Goal: Task Accomplishment & Management: Complete application form

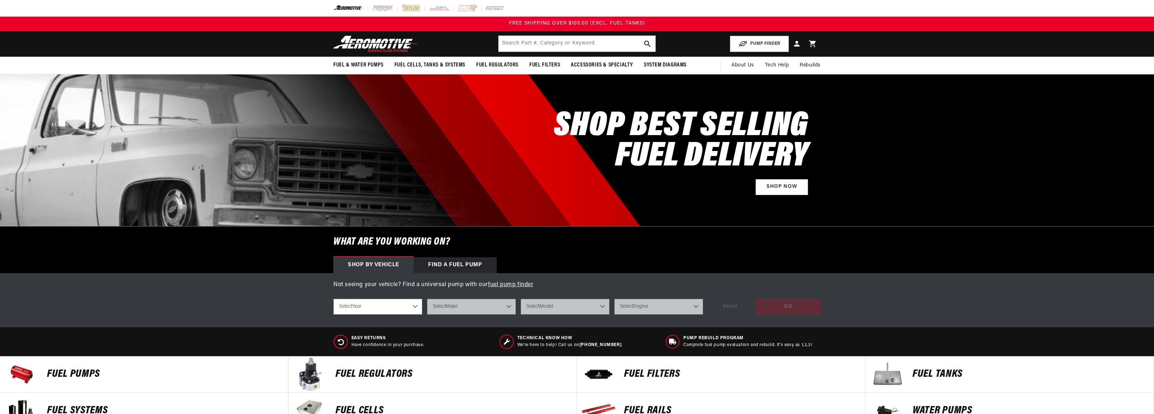
click at [461, 271] on div "Find a Fuel Pump" at bounding box center [455, 265] width 83 height 16
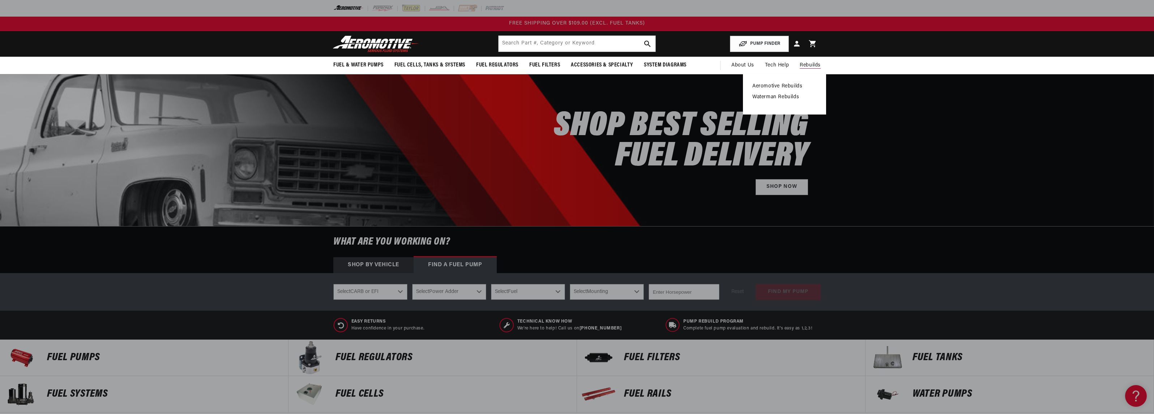
click at [794, 85] on link "Aeromotive Rebuilds" at bounding box center [784, 86] width 64 height 7
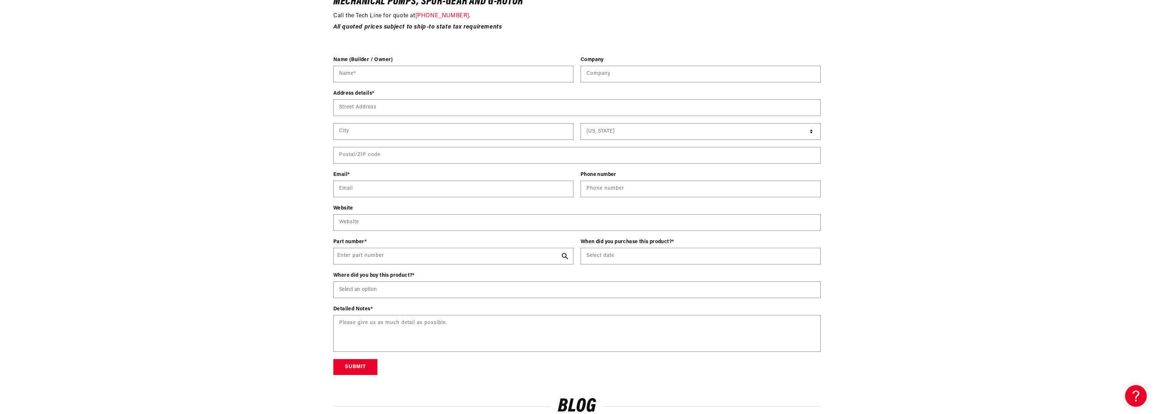
scroll to position [976, 0]
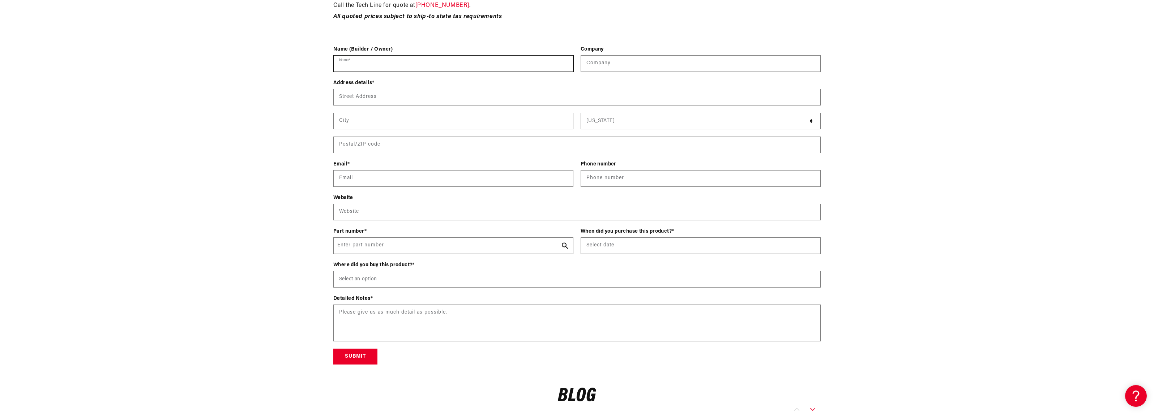
click at [432, 62] on input "Name *" at bounding box center [453, 64] width 239 height 16
type input "Kyle Dodson"
type input "Ramona Metal Works"
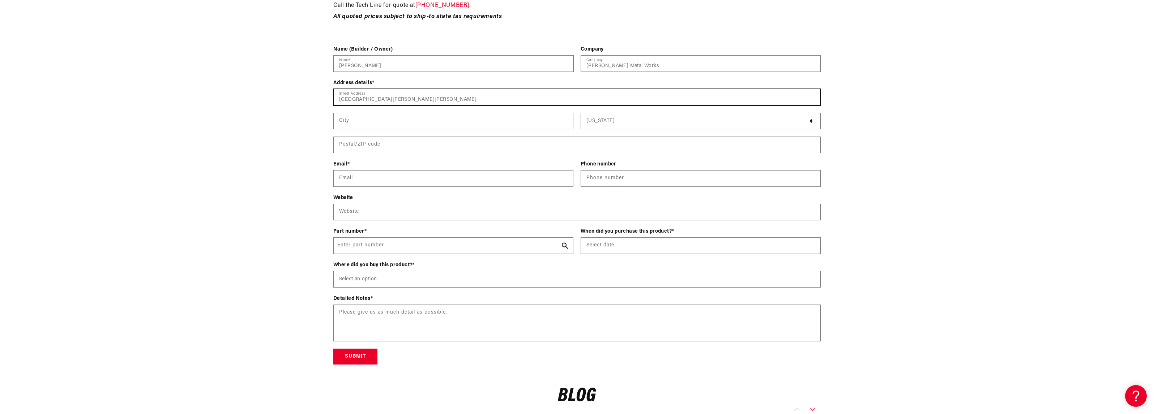
type input "1570 Hanson Lane"
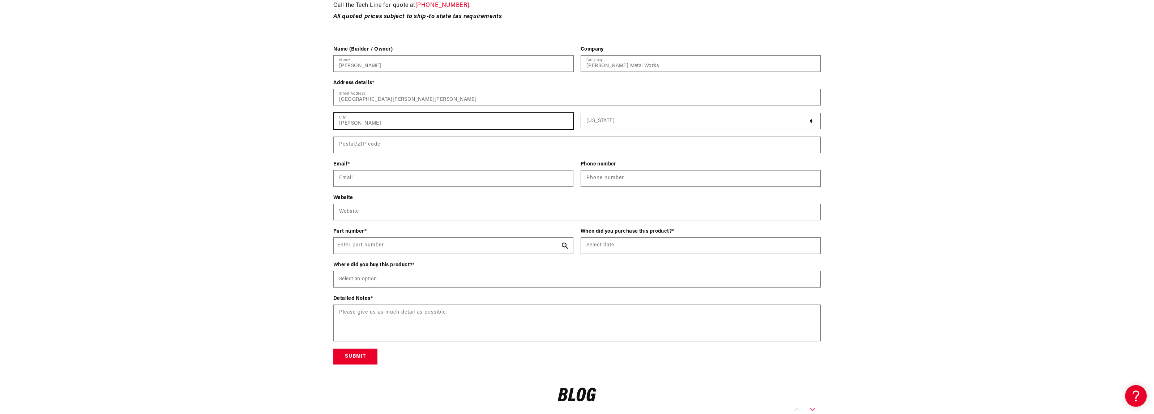
type input "Ramona"
select select "[US_STATE]"
type input "92065"
type input "kyle@ramonametalworks.com"
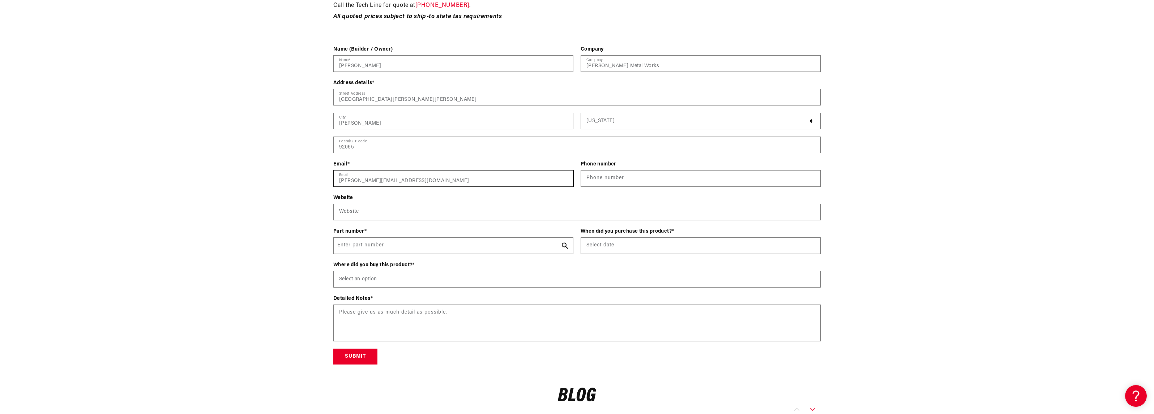
type input "17609757413"
click at [431, 211] on input "text" at bounding box center [577, 212] width 487 height 16
type input "w"
click at [430, 247] on input "Enter part number" at bounding box center [453, 246] width 239 height 16
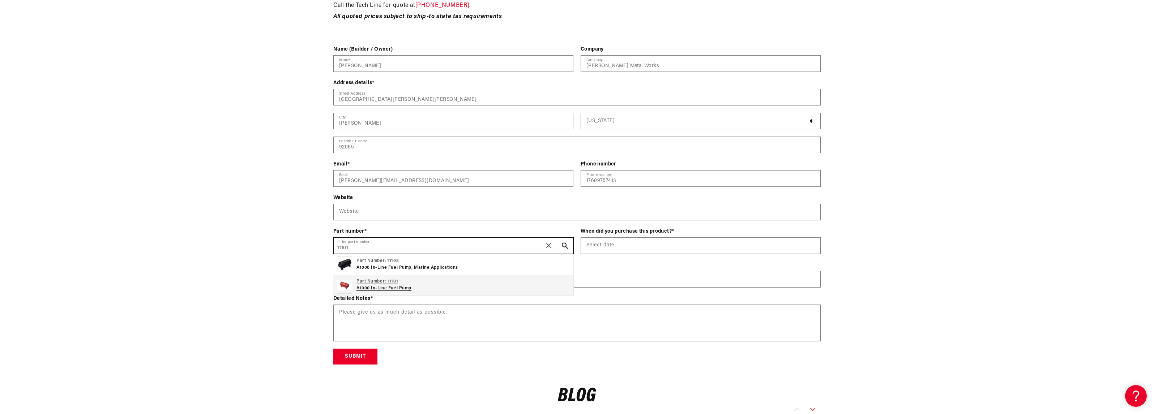
type input "11101"
click at [400, 285] on p "Part Number: 11101" at bounding box center [383, 281] width 55 height 7
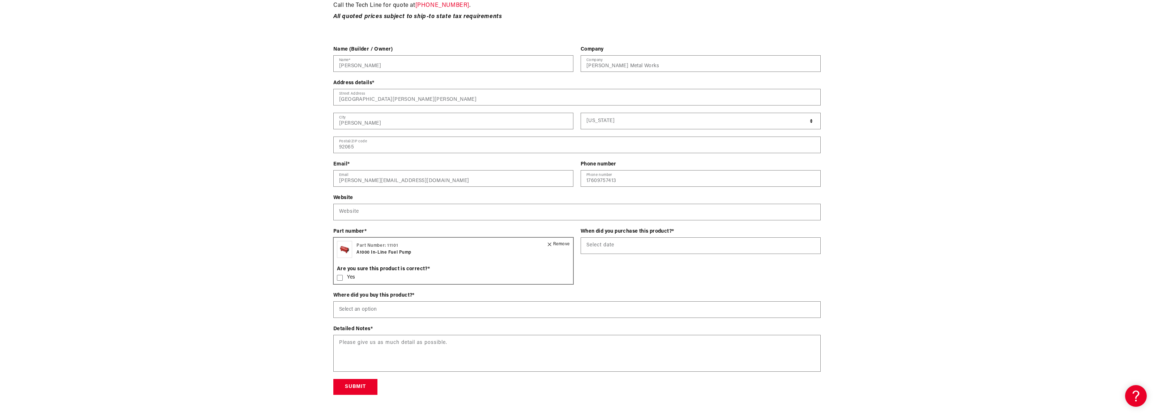
click at [342, 277] on icon at bounding box center [340, 278] width 6 height 6
click at [626, 250] on input "text" at bounding box center [700, 246] width 239 height 16
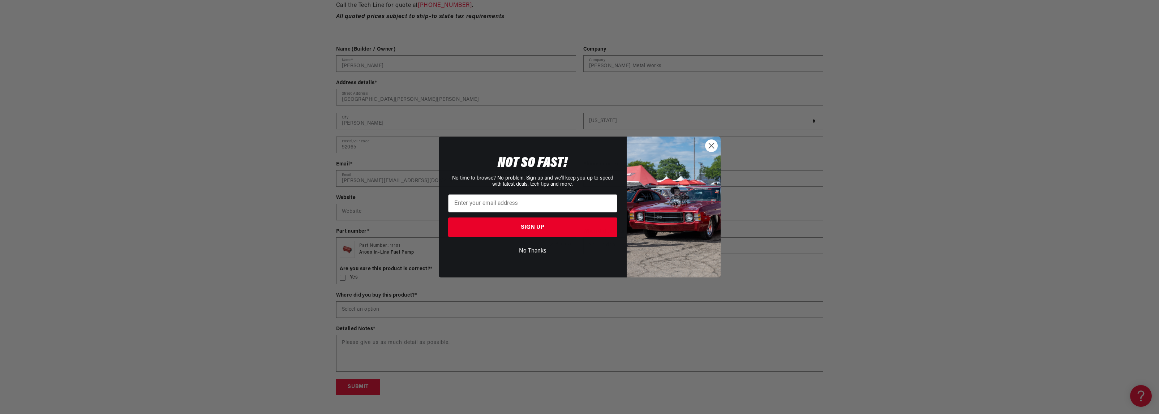
click at [711, 145] on icon "Close dialog" at bounding box center [711, 146] width 13 height 13
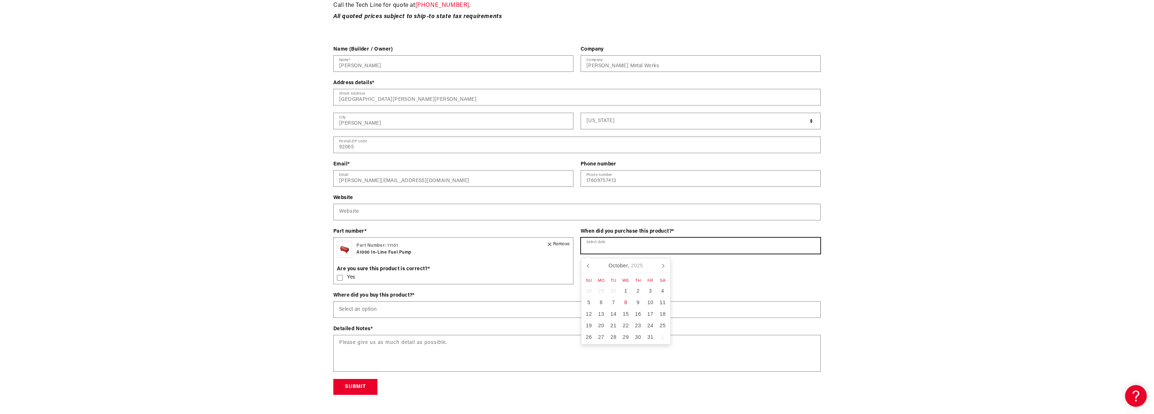
click at [657, 245] on input "text" at bounding box center [700, 246] width 239 height 16
click at [591, 266] on icon at bounding box center [589, 266] width 12 height 12
click at [645, 292] on div "1" at bounding box center [650, 291] width 12 height 12
type input "08/01/2025"
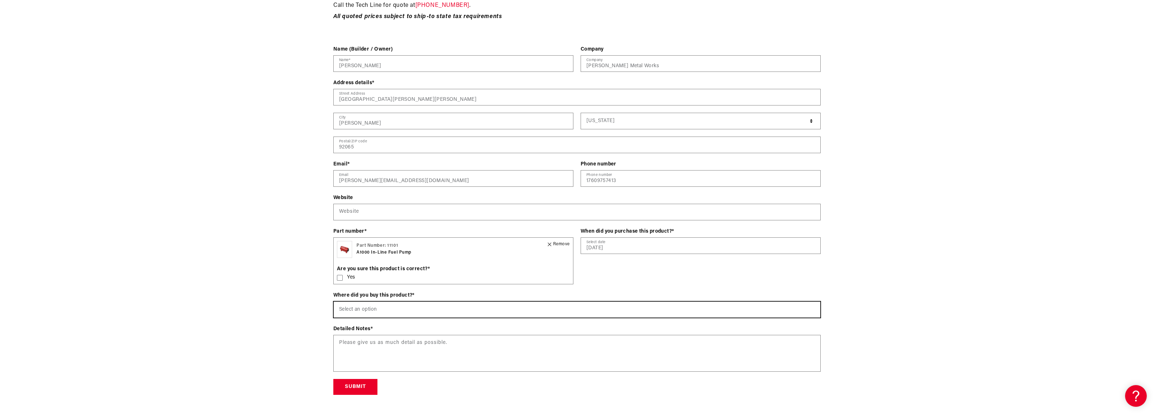
click at [539, 304] on select "Select an option Aeromotiveinc.com Wholesale Dealer (e.g., Summit, JEGS, etc.) …" at bounding box center [577, 310] width 487 height 16
click at [609, 251] on input "08/01/2025" at bounding box center [700, 246] width 239 height 16
click at [557, 309] on select "Select an option Aeromotiveinc.com Wholesale Dealer (e.g., Summit, JEGS, etc.) …" at bounding box center [577, 310] width 487 height 16
select select "Wholesale Dealer (e.g., Summit, JEGS, etc.)"
click at [334, 302] on select "Select an option Aeromotiveinc.com Wholesale Dealer (e.g., Summit, JEGS, etc.) …" at bounding box center [577, 310] width 487 height 16
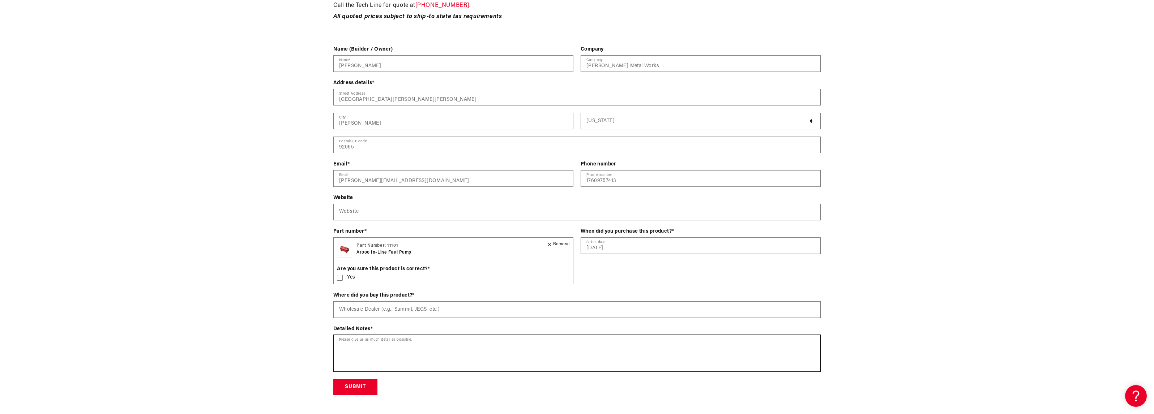
click at [509, 357] on textarea at bounding box center [577, 354] width 487 height 36
type textarea "Purchased from a friend, to find that"
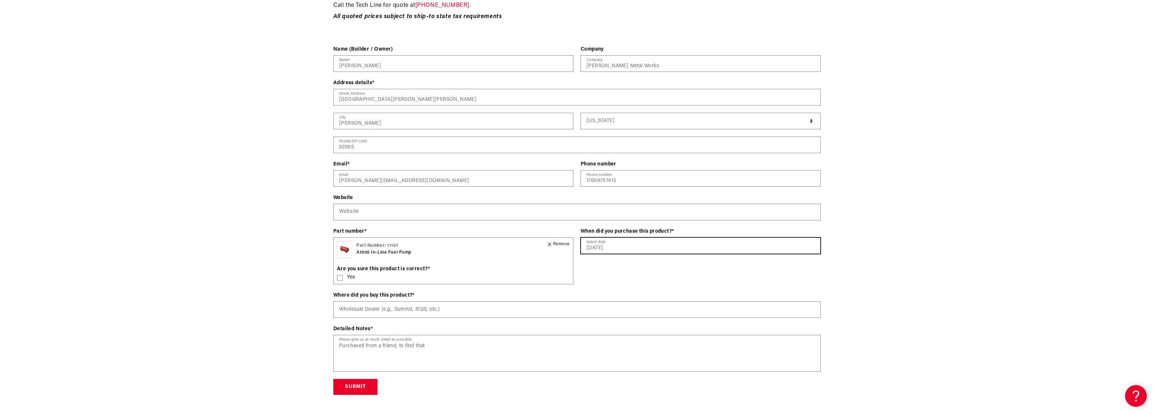
click at [611, 252] on input "08/01/2025" at bounding box center [700, 246] width 239 height 16
drag, startPoint x: 616, startPoint y: 250, endPoint x: 603, endPoint y: 250, distance: 13.4
click at [603, 250] on input "08/01/2025" at bounding box center [700, 246] width 239 height 16
type input "08/01/2012"
click at [828, 260] on div "Contact form Name (Builder / Owner) Kyle Dodson Name * Company Ramona Metal Wor…" at bounding box center [577, 221] width 524 height 350
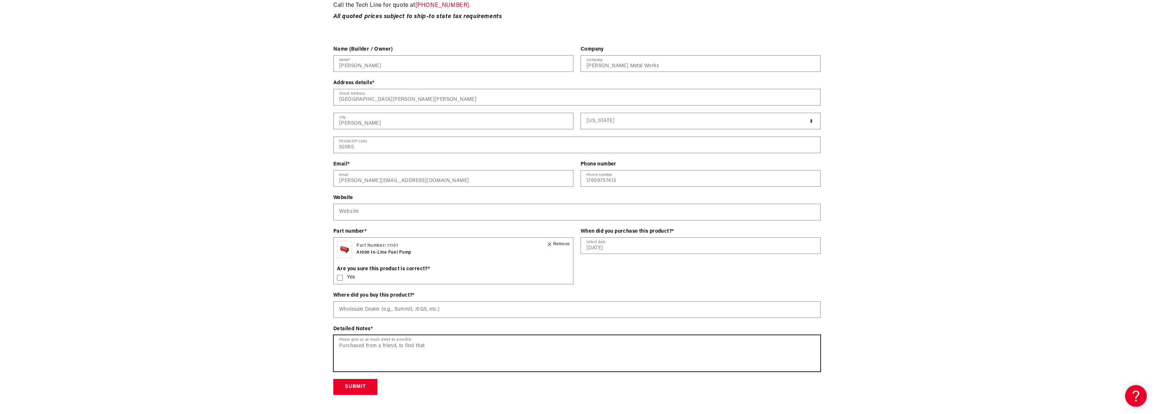
click at [411, 353] on textarea "Purchased from a friend, to find that" at bounding box center [577, 354] width 487 height 36
drag, startPoint x: 420, startPoint y: 344, endPoint x: 340, endPoint y: 344, distance: 80.3
click at [340, 344] on textarea "Purchased from a friend, to find that" at bounding box center [577, 354] width 487 height 36
type textarea "Purchased a new one, and would like the old one rebuilt."
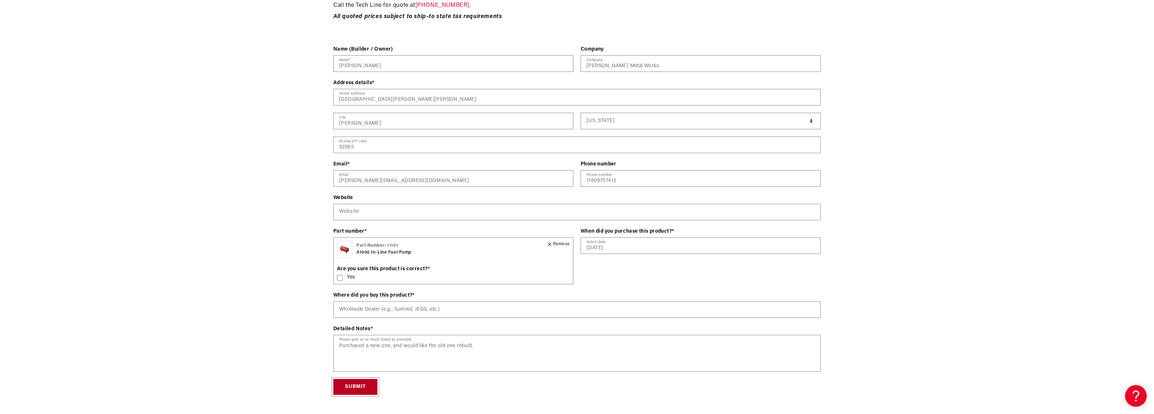
click at [358, 386] on button "Submit" at bounding box center [355, 387] width 44 height 16
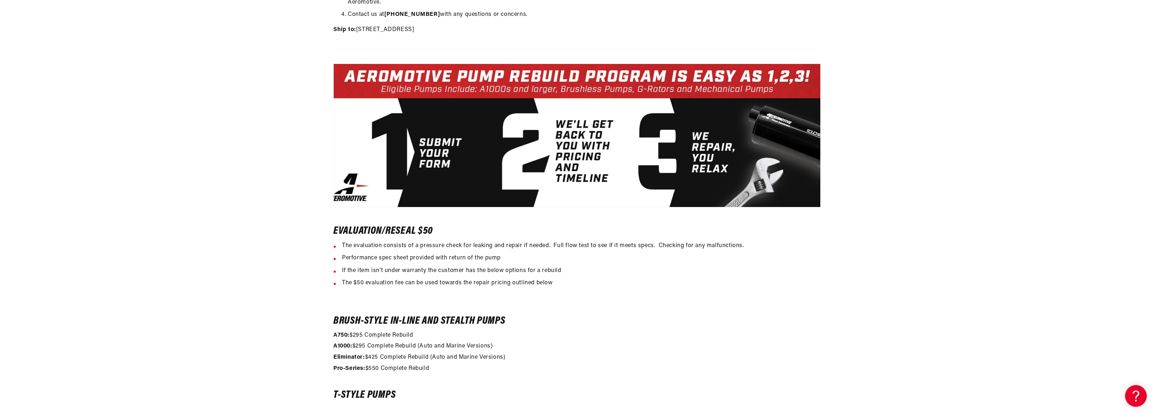
scroll to position [333, 0]
